Goal: Complete application form

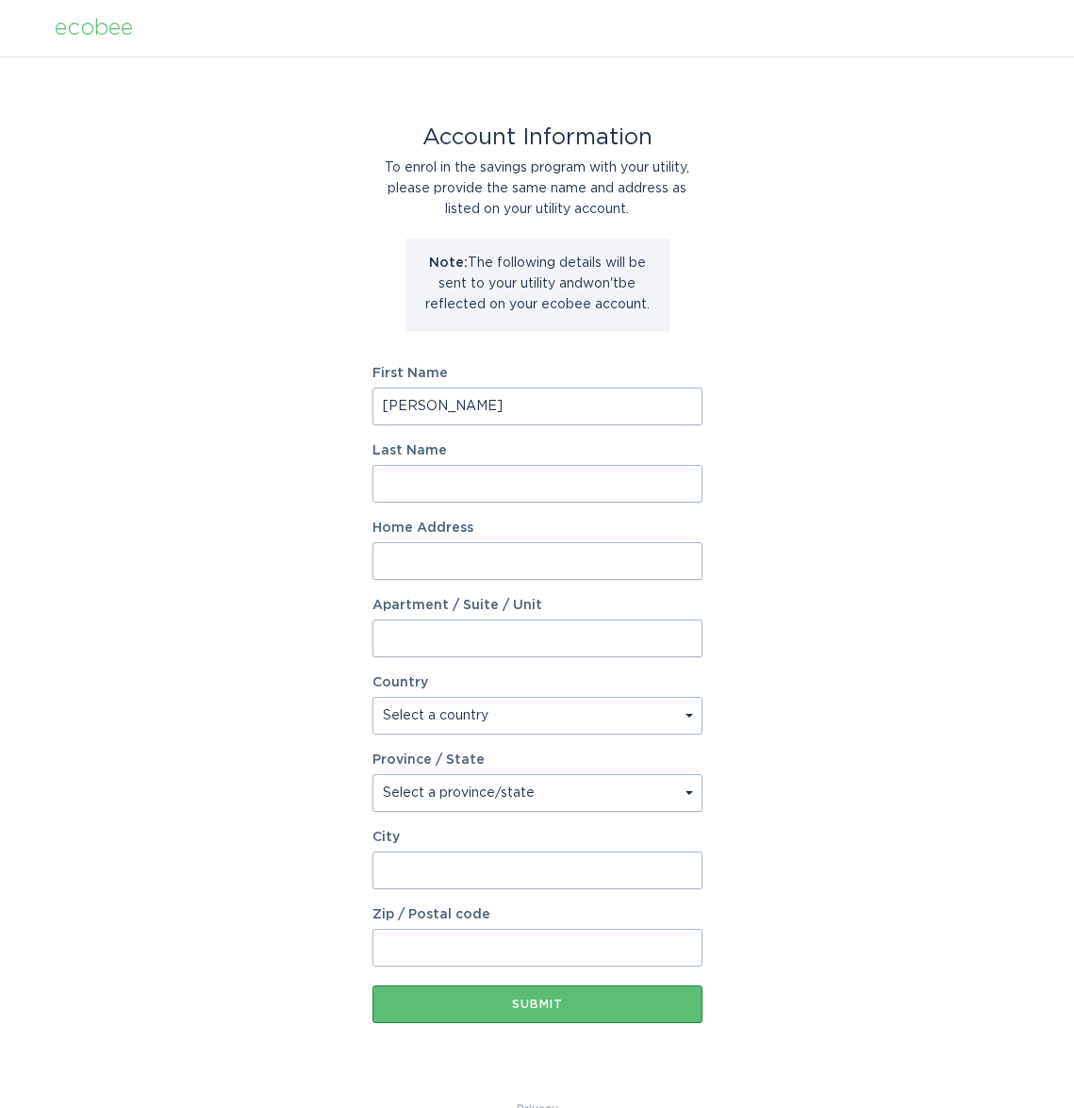
type input "[PERSON_NAME]"
type input "Rygier"
type input "2 [PERSON_NAME]"
type input "2 [PERSON_NAME] Court"
select select "CA"
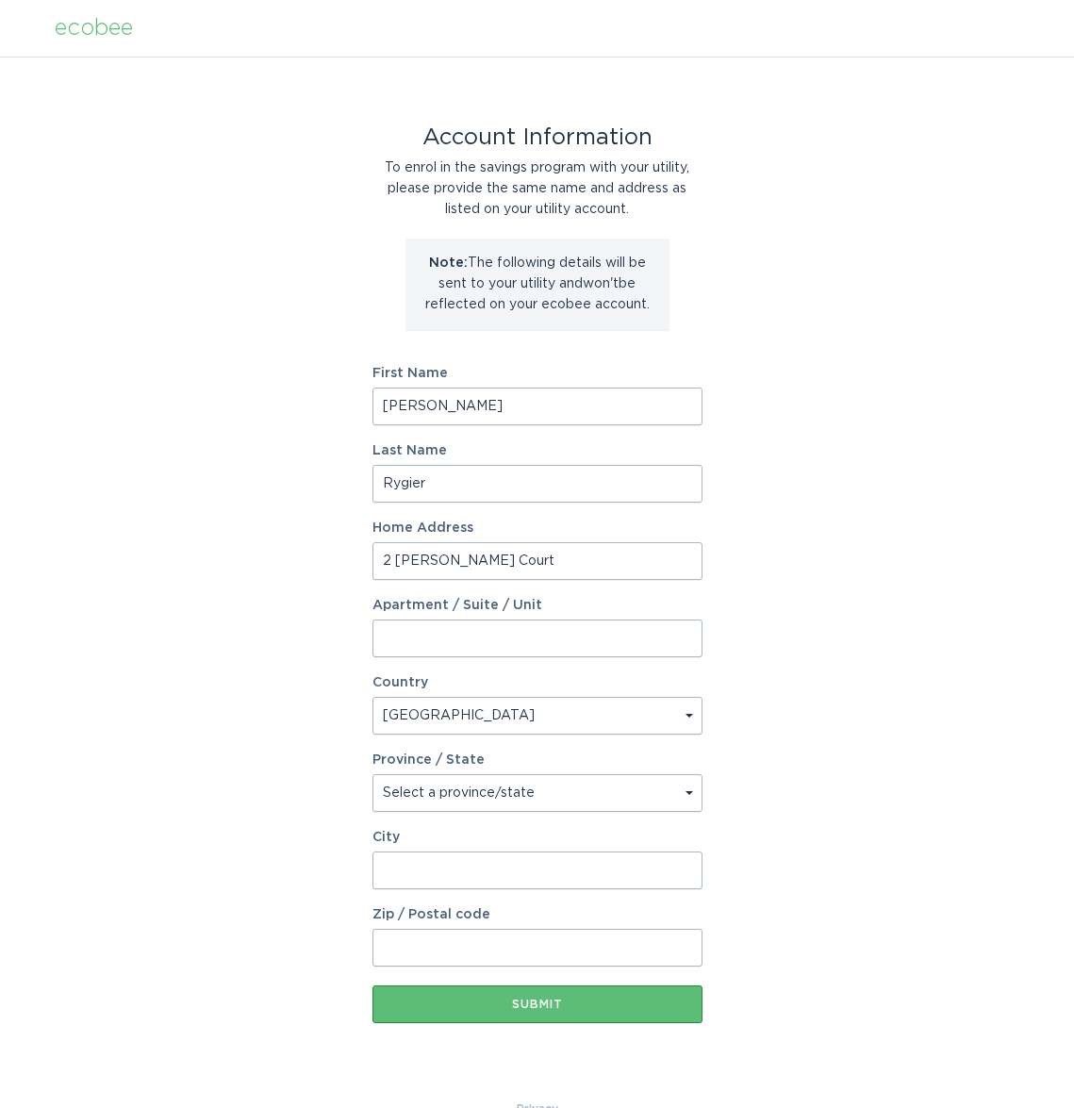
type input "2 [PERSON_NAME] Court"
type input "[GEOGRAPHIC_DATA]"
type input "M8Y1M6"
select select "ON"
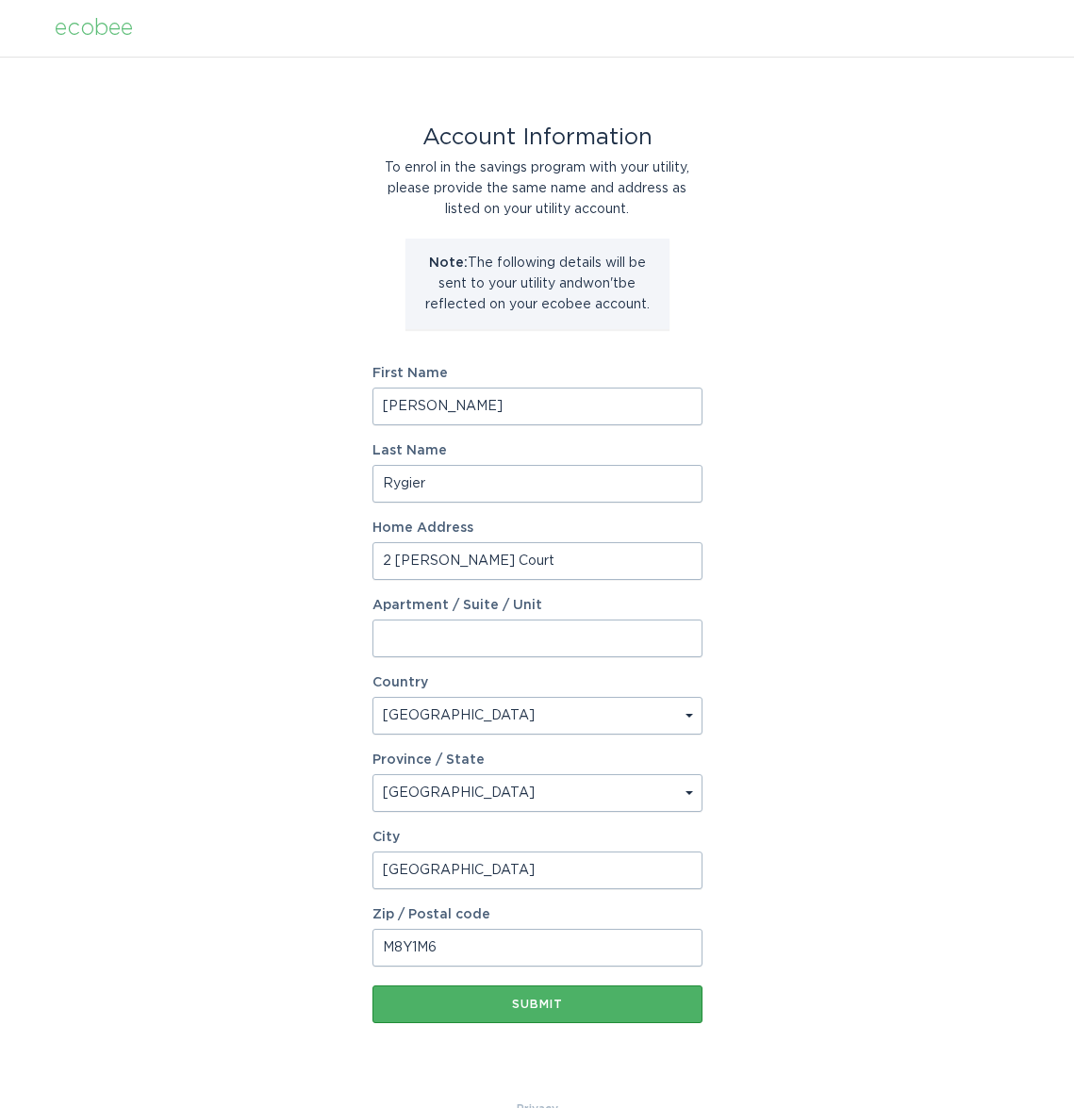
click at [531, 998] on button "Submit" at bounding box center [538, 1005] width 330 height 38
